Goal: Task Accomplishment & Management: Use online tool/utility

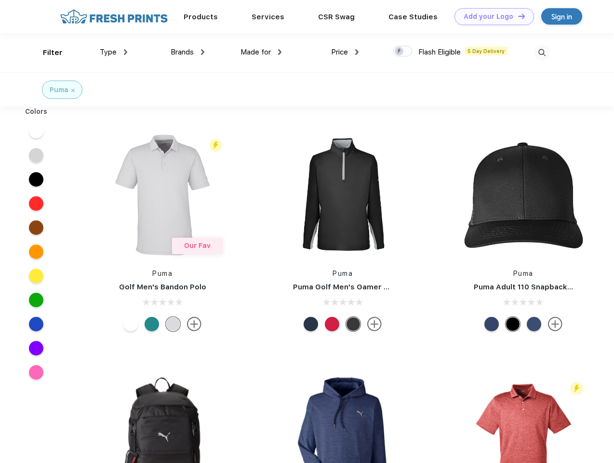
click at [491, 16] on link "Add your Logo Design Tool" at bounding box center [495, 16] width 80 height 17
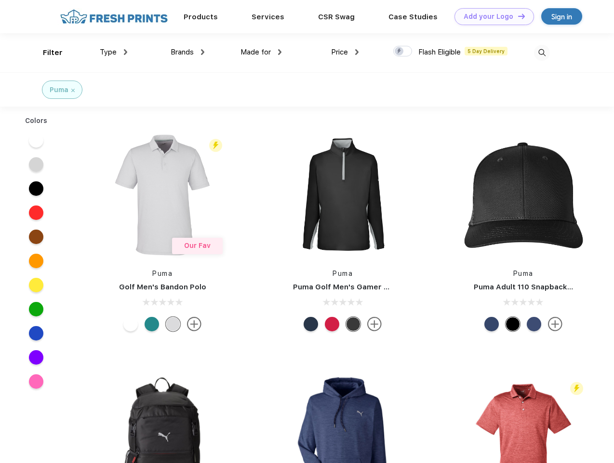
click at [0, 0] on div "Design Tool" at bounding box center [0, 0] width 0 height 0
click at [517, 16] on link "Add your Logo Design Tool" at bounding box center [495, 16] width 80 height 17
click at [46, 53] on div "Filter" at bounding box center [53, 52] width 20 height 11
click at [114, 52] on span "Type" at bounding box center [108, 52] width 17 height 9
click at [188, 52] on span "Brands" at bounding box center [182, 52] width 23 height 9
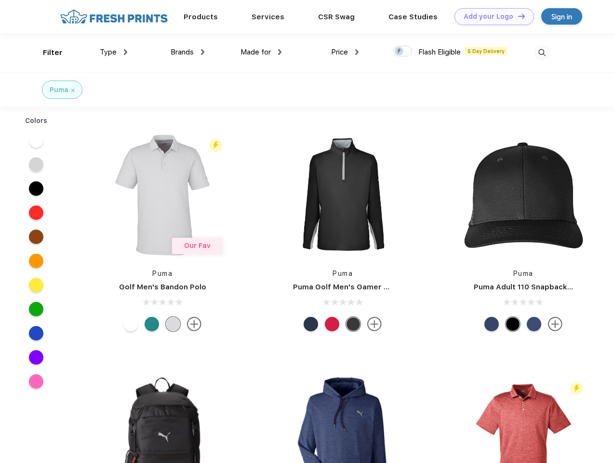
click at [261, 52] on span "Made for" at bounding box center [256, 52] width 30 height 9
click at [345, 52] on span "Price" at bounding box center [339, 52] width 17 height 9
click at [403, 52] on div at bounding box center [402, 51] width 19 height 11
click at [400, 52] on input "checkbox" at bounding box center [396, 48] width 6 height 6
click at [542, 53] on img at bounding box center [542, 53] width 16 height 16
